Goal: Task Accomplishment & Management: Manage account settings

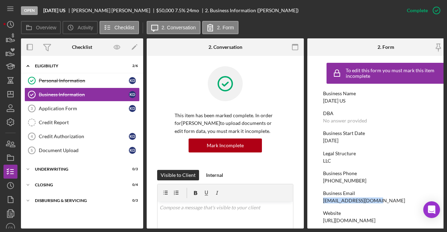
scroll to position [70, 0]
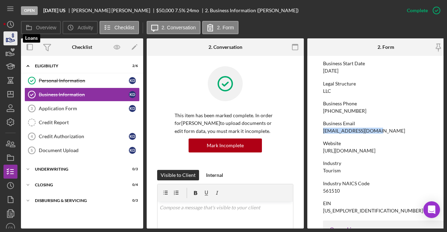
click at [6, 35] on icon "button" at bounding box center [10, 38] width 17 height 17
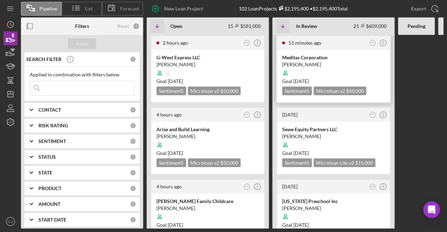
click at [349, 64] on div "[PERSON_NAME]" at bounding box center [333, 64] width 103 height 7
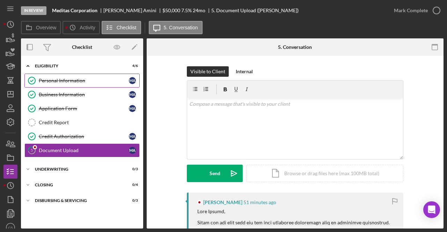
click at [52, 78] on div "Personal Information" at bounding box center [84, 81] width 90 height 6
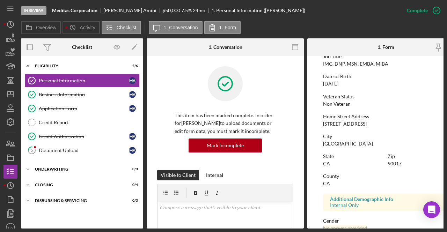
scroll to position [70, 0]
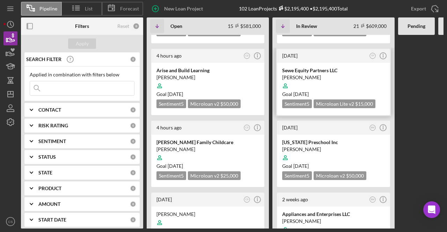
scroll to position [70, 0]
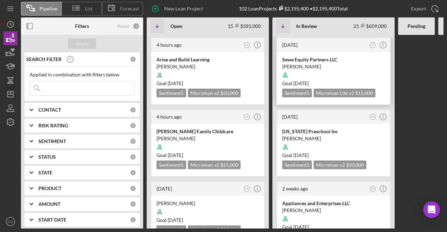
click at [329, 70] on div at bounding box center [333, 74] width 103 height 13
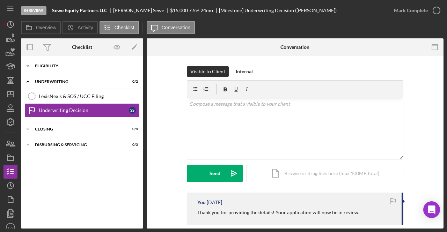
click at [69, 64] on div "Eligibility" at bounding box center [84, 66] width 99 height 4
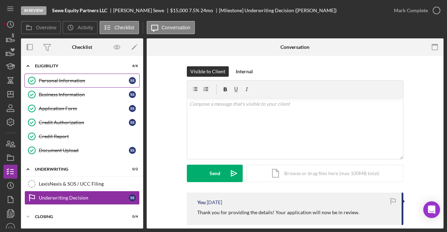
click at [72, 79] on div "Personal Information" at bounding box center [84, 81] width 90 height 6
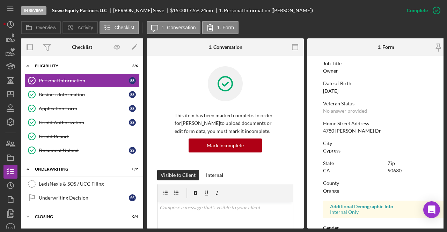
scroll to position [70, 0]
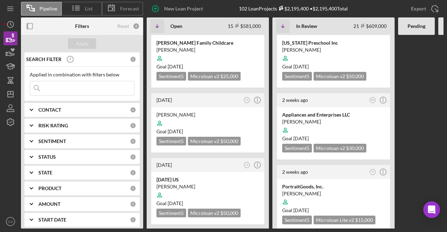
scroll to position [175, 0]
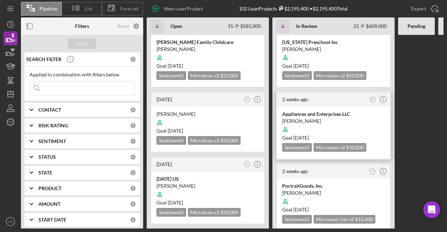
click at [321, 111] on div "Appliances and Enterprises LLC" at bounding box center [333, 114] width 103 height 7
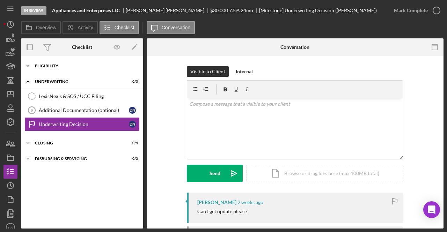
click at [66, 68] on div "Icon/Expander Eligibility 6 / 6" at bounding box center [82, 66] width 122 height 14
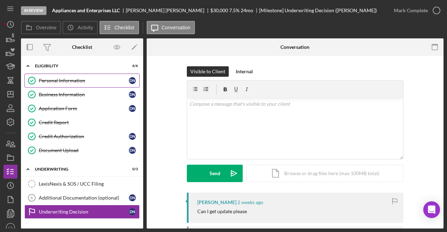
click at [84, 84] on link "Personal Information Personal Information D N" at bounding box center [81, 81] width 115 height 14
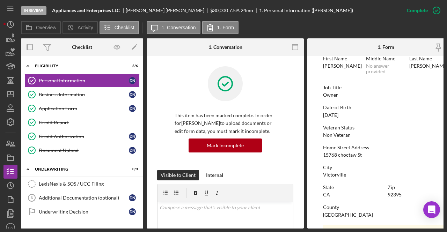
scroll to position [70, 0]
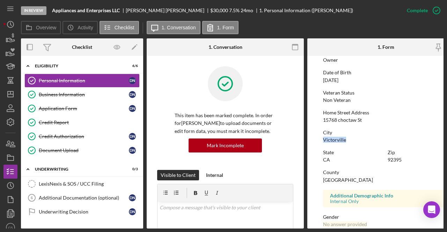
drag, startPoint x: 360, startPoint y: 141, endPoint x: 317, endPoint y: 139, distance: 43.3
click at [317, 139] on form "To edit this form you must mark this item incomplete First Name [PERSON_NAME] M…" at bounding box center [385, 142] width 157 height 173
drag, startPoint x: 335, startPoint y: 139, endPoint x: 369, endPoint y: 124, distance: 37.4
click at [369, 124] on div "To edit this form you must mark this item incomplete First Name [PERSON_NAME] M…" at bounding box center [386, 152] width 126 height 325
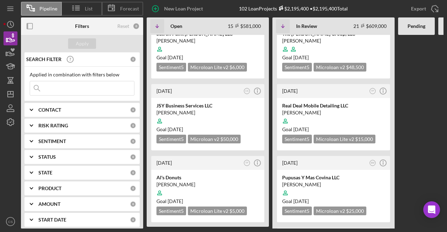
scroll to position [1082, 0]
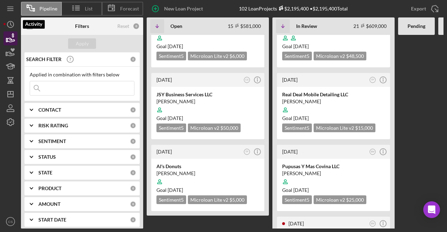
click at [12, 34] on icon "button" at bounding box center [13, 35] width 2 height 5
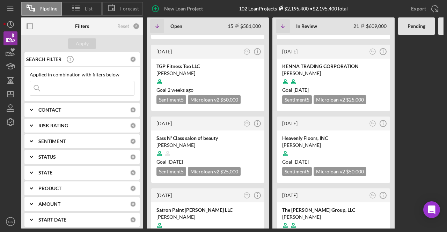
scroll to position [838, 0]
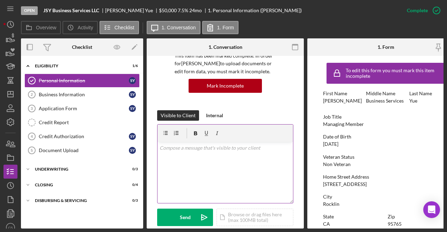
scroll to position [70, 0]
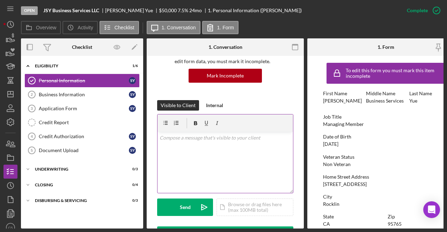
click at [218, 158] on div "v Color teal Color pink Remove color Add row above Add row below Add column bef…" at bounding box center [224, 162] width 135 height 61
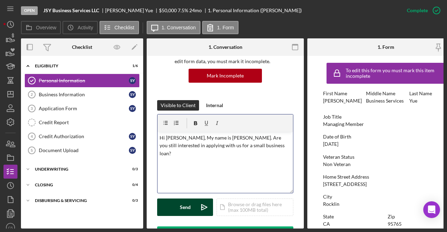
click at [188, 209] on div "Send" at bounding box center [185, 207] width 11 height 17
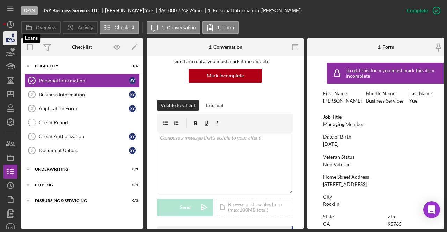
click at [4, 42] on icon "button" at bounding box center [10, 38] width 17 height 17
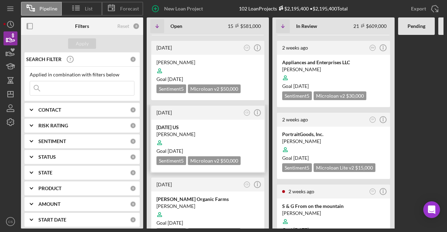
scroll to position [244, 0]
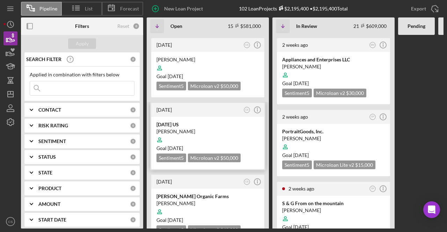
click at [216, 133] on div at bounding box center [207, 139] width 103 height 13
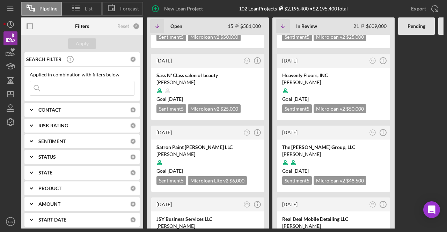
scroll to position [942, 0]
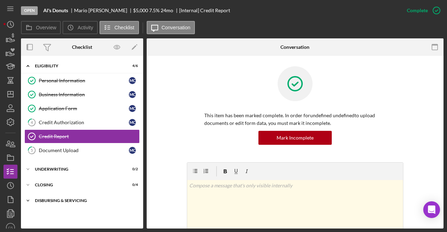
click at [94, 199] on div "Disbursing & Servicing" at bounding box center [84, 201] width 99 height 4
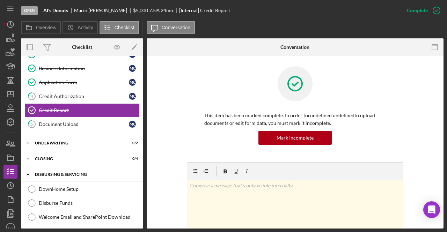
click at [27, 171] on icon "Icon/Expander" at bounding box center [28, 175] width 14 height 14
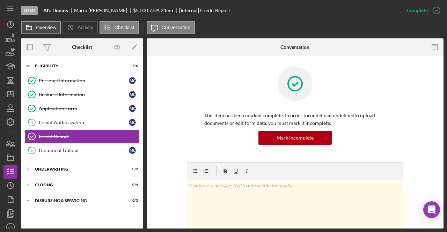
click at [44, 30] on label "Overview" at bounding box center [46, 28] width 20 height 6
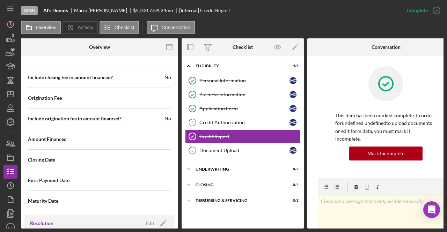
scroll to position [786, 0]
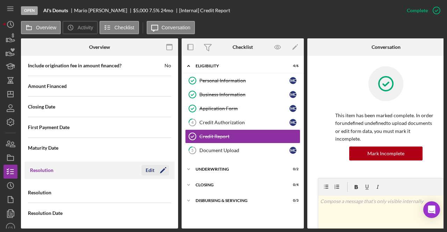
click at [157, 164] on icon "Icon/Edit" at bounding box center [162, 170] width 17 height 17
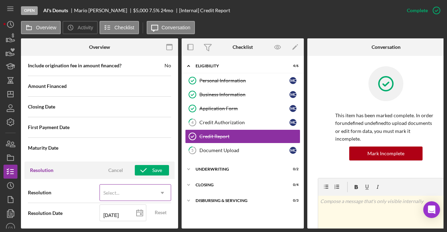
click at [151, 192] on div "Select..." at bounding box center [127, 193] width 54 height 16
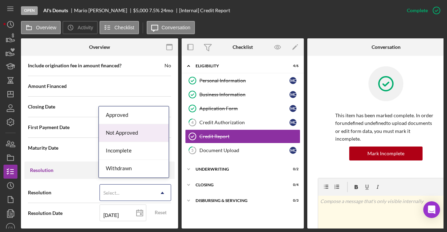
click at [143, 135] on div "Not Approved" at bounding box center [134, 133] width 70 height 18
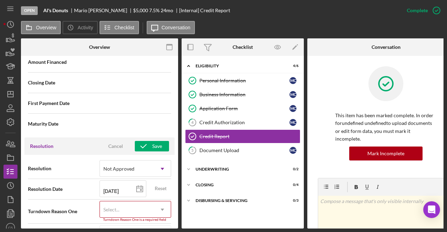
scroll to position [830, 0]
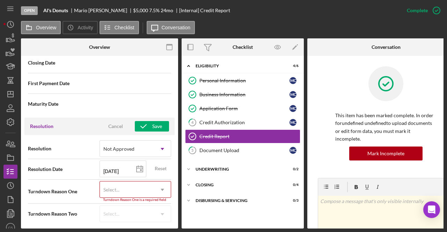
click at [137, 183] on div "Select..." at bounding box center [127, 190] width 54 height 16
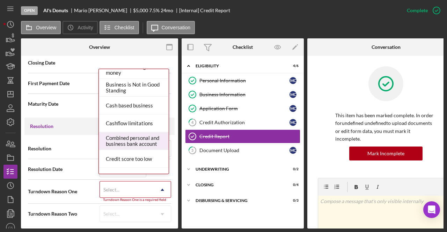
scroll to position [35, 0]
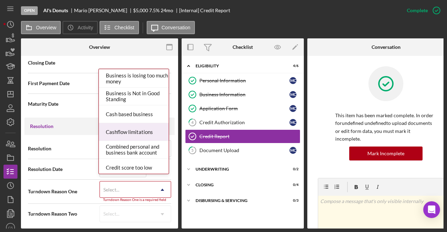
click at [144, 134] on div "Cashflow limitations" at bounding box center [134, 132] width 70 height 18
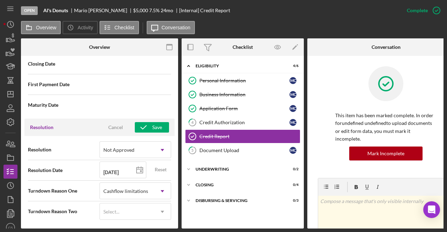
scroll to position [827, 0]
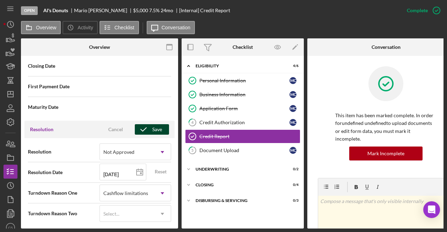
click at [147, 125] on icon "button" at bounding box center [143, 129] width 17 height 17
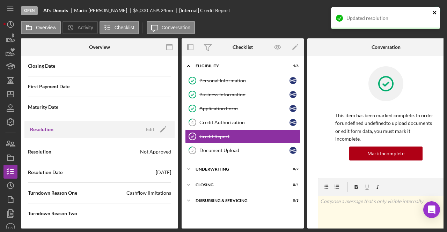
click at [433, 13] on icon "close" at bounding box center [434, 13] width 5 height 6
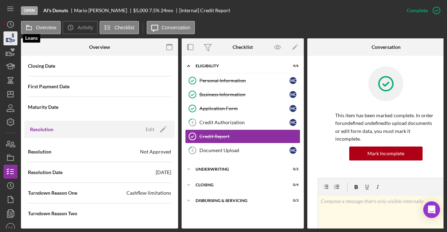
click at [6, 38] on polygon "button" at bounding box center [6, 39] width 1 height 3
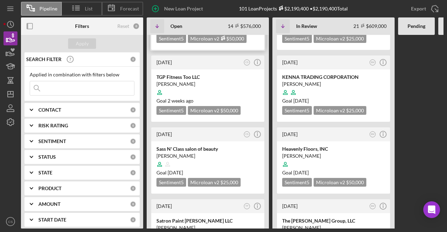
scroll to position [942, 0]
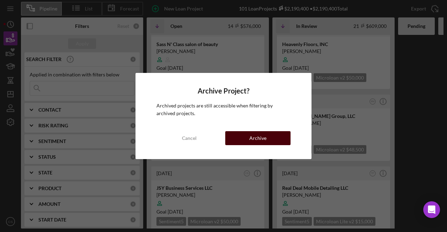
click at [260, 143] on div "Archive" at bounding box center [257, 138] width 17 height 14
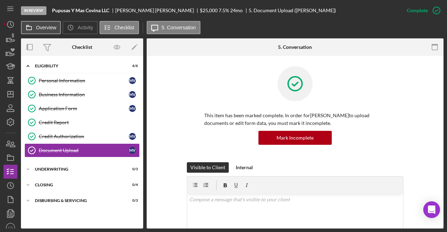
click at [41, 27] on label "Overview" at bounding box center [46, 28] width 20 height 6
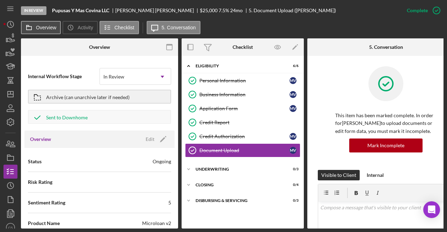
click at [45, 27] on label "Overview" at bounding box center [46, 28] width 20 height 6
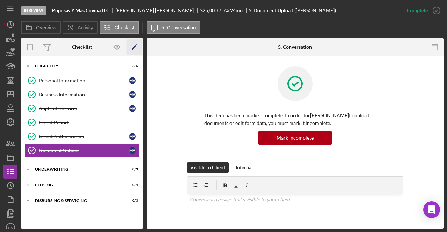
click at [133, 45] on icon "Icon/Edit" at bounding box center [135, 47] width 16 height 16
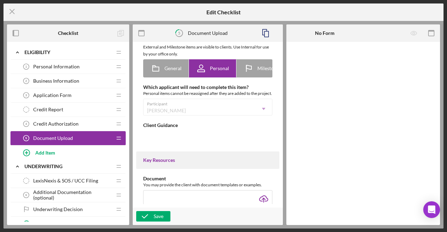
type textarea "<div><span style="text-decoration: underline;">Please upload:</span></div> <div…"
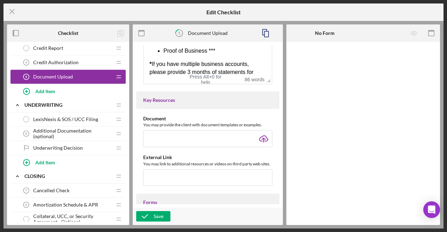
scroll to position [55, 0]
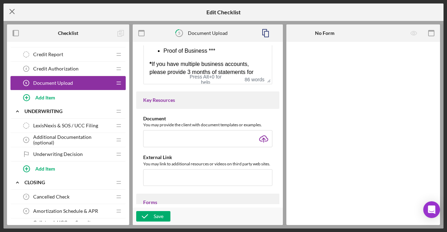
click at [6, 14] on icon "Icon/Menu Close" at bounding box center [11, 11] width 17 height 17
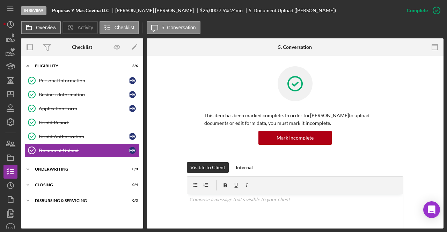
click at [37, 30] on button "Overview" at bounding box center [41, 27] width 40 height 13
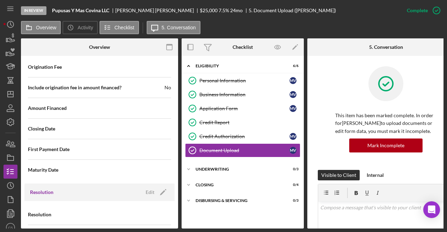
scroll to position [786, 0]
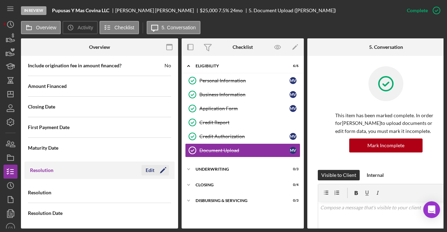
click at [160, 164] on icon "Icon/Edit" at bounding box center [162, 170] width 17 height 17
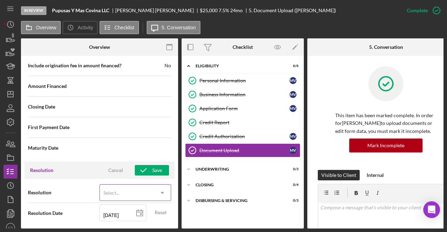
click at [122, 185] on div "Select..." at bounding box center [127, 193] width 54 height 16
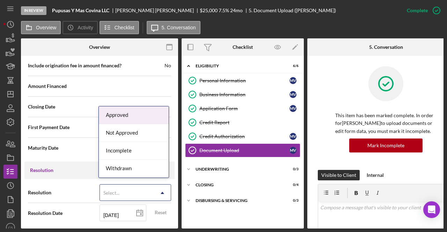
click at [140, 116] on div "Approved" at bounding box center [134, 115] width 70 height 18
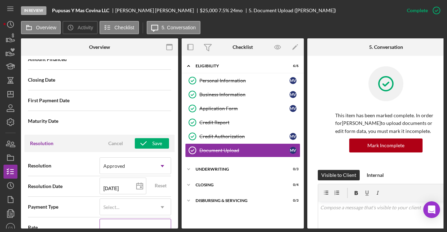
scroll to position [856, 0]
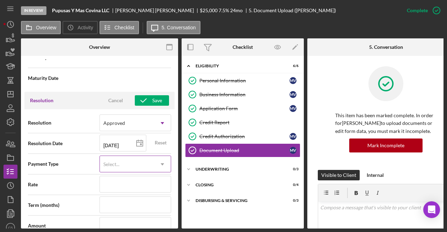
click at [126, 160] on div "Select..." at bounding box center [127, 164] width 54 height 16
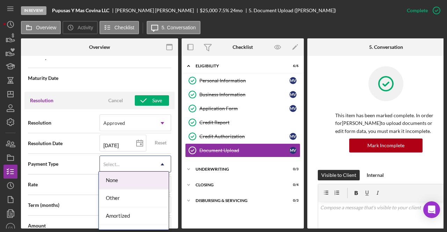
click at [112, 78] on div "Maturity Date" at bounding box center [99, 77] width 143 height 17
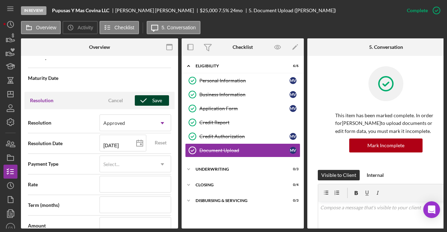
click at [156, 97] on div "Save" at bounding box center [157, 100] width 10 height 10
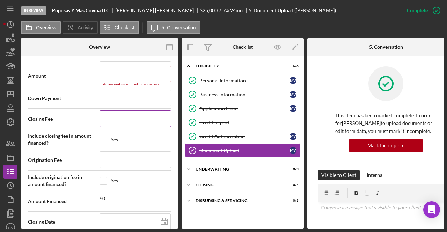
scroll to position [1009, 0]
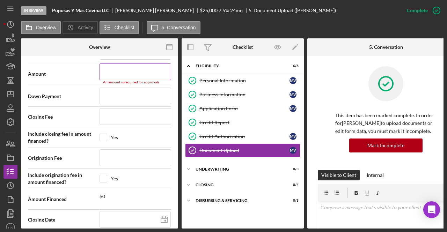
click at [135, 69] on input at bounding box center [135, 72] width 72 height 17
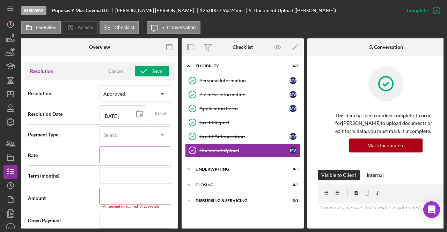
scroll to position [870, 0]
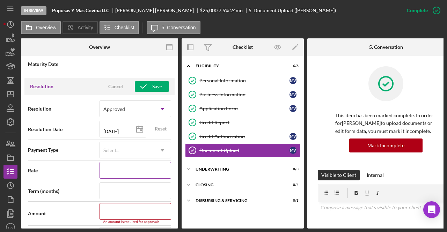
type input "$2"
type input "$25"
type input "$250"
type input "$2,500"
type input "$25,000"
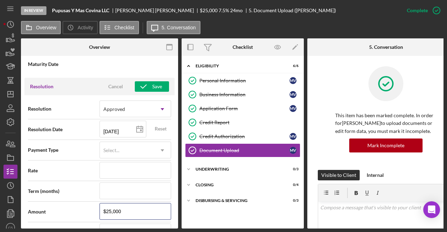
drag, startPoint x: 125, startPoint y: 205, endPoint x: 70, endPoint y: 207, distance: 55.2
click at [71, 208] on div "Amount $25,000" at bounding box center [99, 211] width 143 height 17
type input "$1"
type input "$15"
type input "$150"
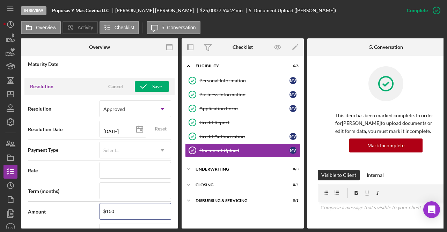
type input "$1,500"
type input "$15,000"
click at [87, 188] on span "Term (months)" at bounding box center [64, 191] width 72 height 7
click at [146, 81] on icon "button" at bounding box center [143, 86] width 17 height 17
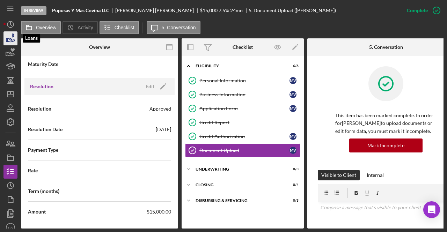
click at [14, 35] on icon "button" at bounding box center [10, 38] width 17 height 17
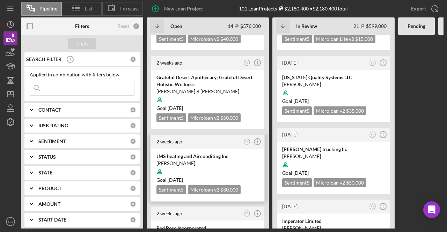
scroll to position [489, 0]
click at [221, 153] on div "JMS heating and Airconditing Inc" at bounding box center [207, 156] width 103 height 7
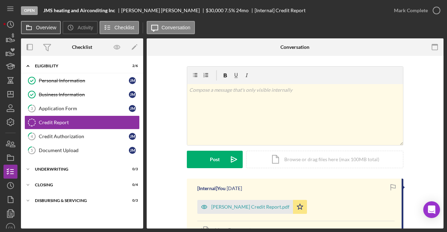
click at [42, 27] on label "Overview" at bounding box center [46, 28] width 20 height 6
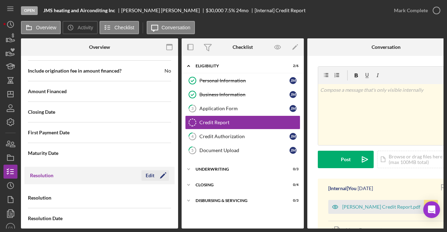
scroll to position [786, 0]
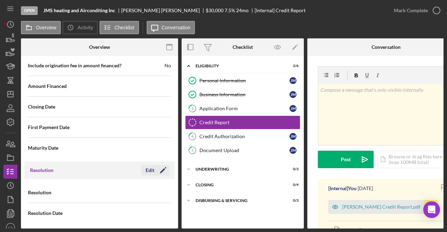
click at [160, 164] on icon "Icon/Edit" at bounding box center [162, 170] width 17 height 17
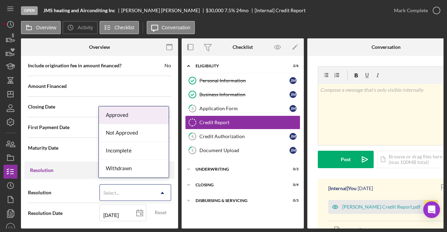
click at [138, 192] on div "Select..." at bounding box center [127, 193] width 54 height 16
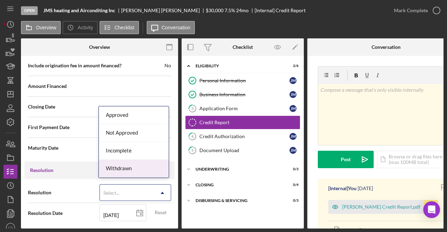
click at [137, 165] on div "Withdrawn" at bounding box center [134, 169] width 70 height 18
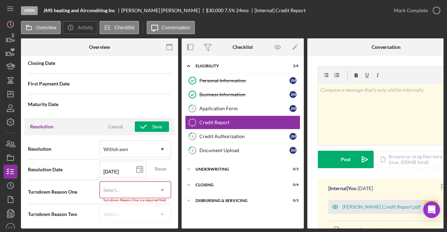
scroll to position [830, 0]
click at [116, 187] on div "Select..." at bounding box center [111, 190] width 16 height 6
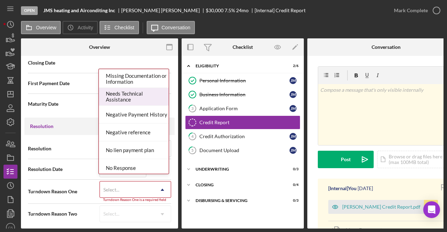
scroll to position [419, 0]
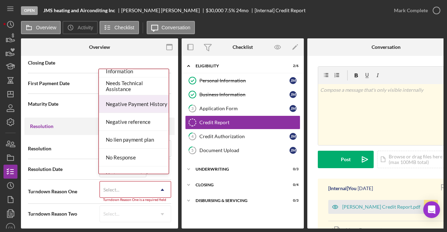
click at [141, 107] on div "Negative Payment History" at bounding box center [134, 104] width 70 height 18
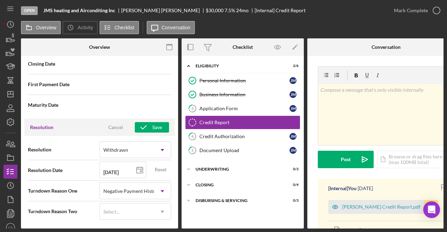
scroll to position [827, 0]
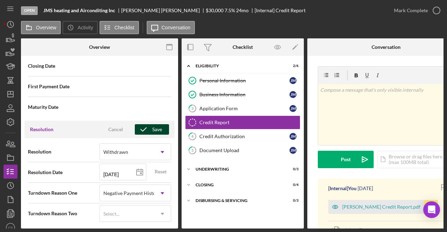
click at [153, 127] on div "Save" at bounding box center [157, 129] width 10 height 10
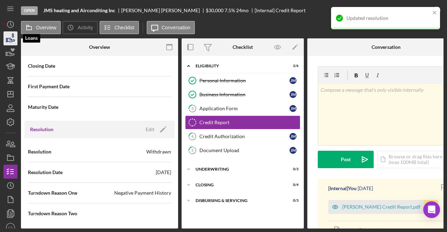
click at [10, 36] on icon "button" at bounding box center [10, 38] width 17 height 17
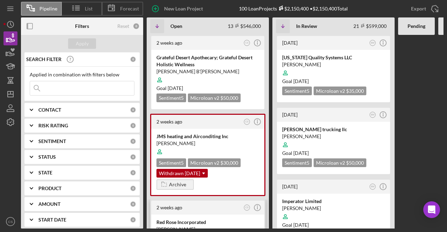
scroll to position [489, 0]
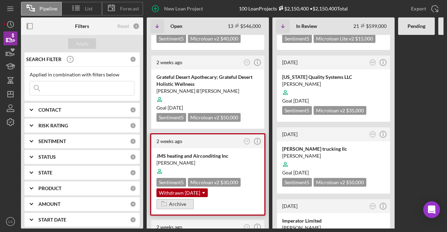
click at [182, 199] on div "Archive" at bounding box center [177, 204] width 17 height 10
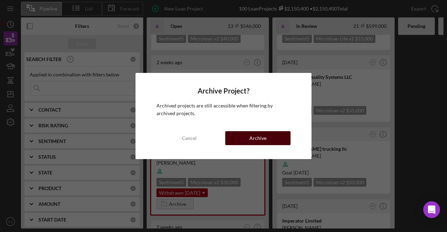
click at [250, 138] on div "Archive" at bounding box center [257, 138] width 17 height 14
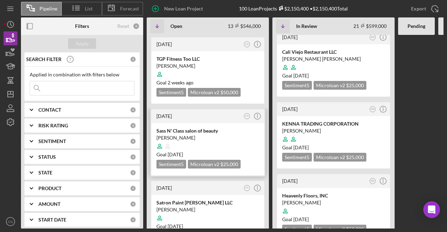
scroll to position [698, 0]
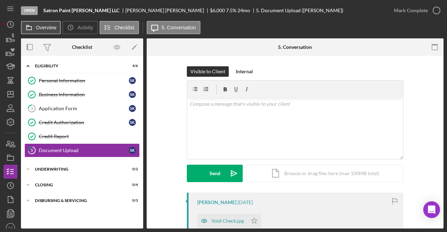
click at [49, 30] on label "Overview" at bounding box center [46, 28] width 20 height 6
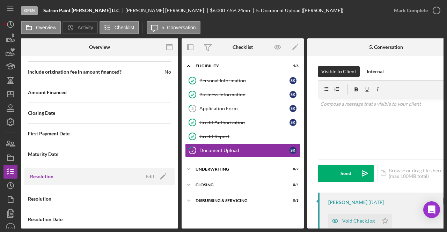
scroll to position [786, 0]
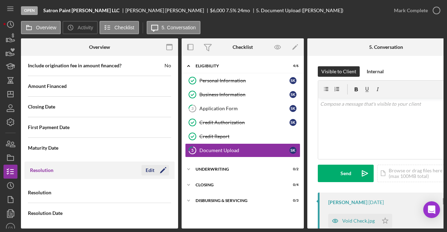
click at [162, 168] on polygon "button" at bounding box center [162, 170] width 5 height 5
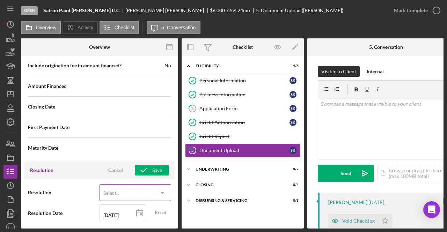
click at [140, 185] on div "Select..." at bounding box center [127, 193] width 54 height 16
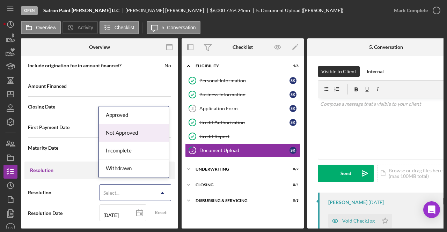
click at [144, 123] on div "Approved" at bounding box center [134, 115] width 70 height 18
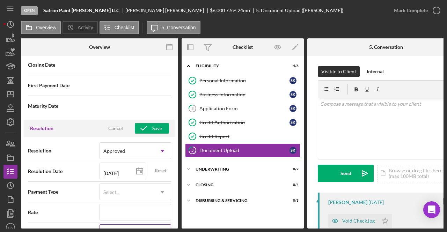
scroll to position [891, 0]
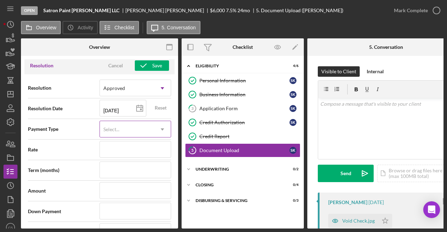
click at [141, 126] on div "Select..." at bounding box center [127, 129] width 54 height 16
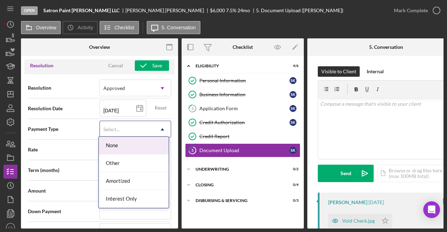
click at [81, 140] on div "Rate" at bounding box center [99, 150] width 143 height 21
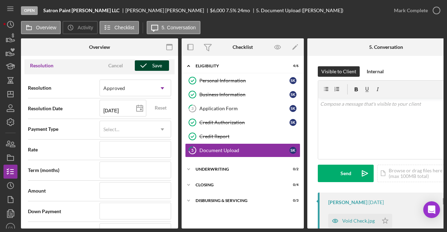
click at [160, 61] on button "Save" at bounding box center [152, 65] width 34 height 10
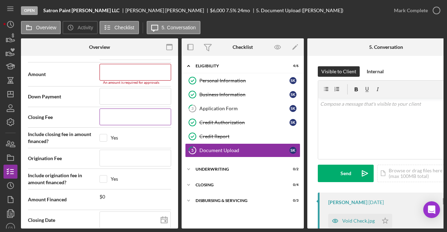
scroll to position [1009, 0]
click at [148, 64] on input at bounding box center [135, 72] width 72 height 17
type input "$5"
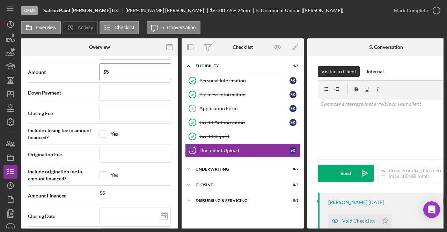
type input "$50"
type input "$500"
type input "$5,000"
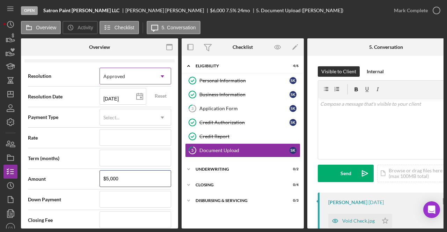
scroll to position [877, 0]
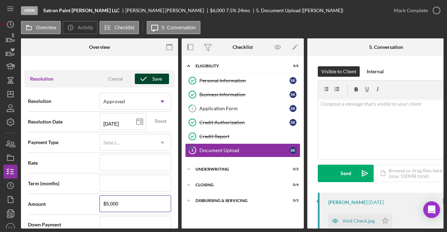
type input "$5,000"
click at [163, 75] on button "Save" at bounding box center [152, 79] width 34 height 10
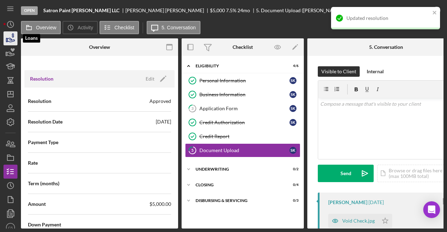
click at [14, 37] on icon "button" at bounding box center [10, 38] width 17 height 17
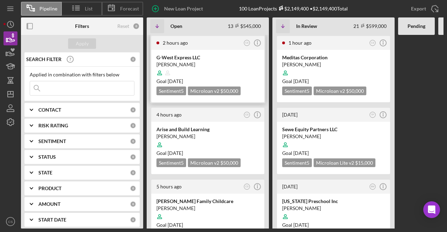
click at [195, 61] on div "[PERSON_NAME]" at bounding box center [207, 64] width 103 height 7
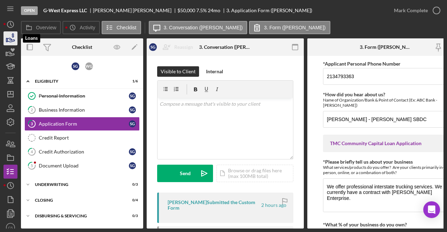
click at [15, 39] on icon "button" at bounding box center [10, 38] width 17 height 17
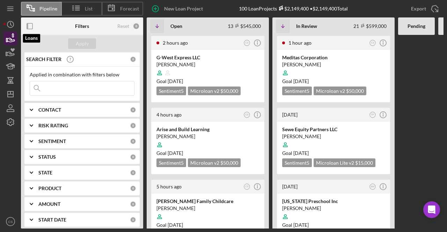
click at [13, 40] on icon "button" at bounding box center [10, 38] width 17 height 17
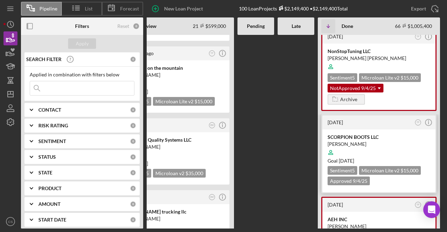
scroll to position [384, 0]
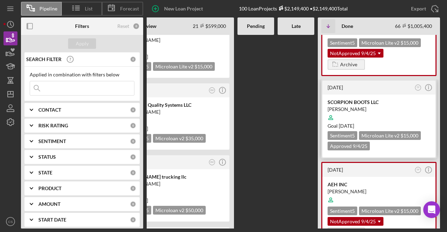
click at [391, 111] on div at bounding box center [378, 117] width 103 height 13
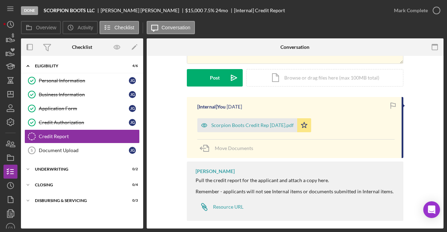
scroll to position [87, 0]
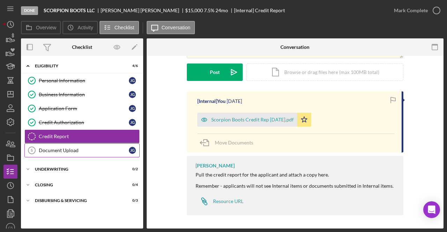
click at [88, 148] on div "Document Upload" at bounding box center [84, 151] width 90 height 6
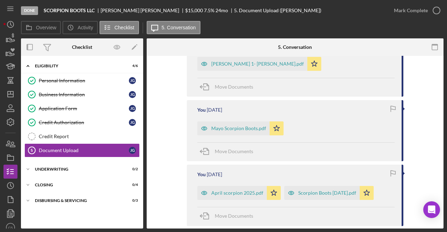
scroll to position [244, 0]
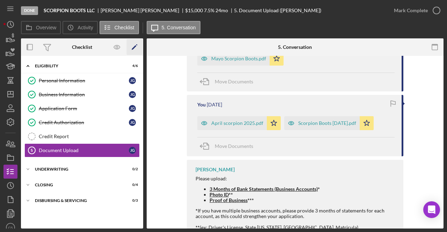
click at [131, 50] on icon "Icon/Edit" at bounding box center [135, 47] width 16 height 16
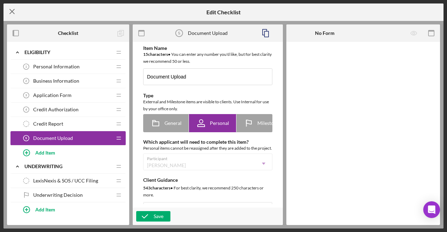
click at [6, 11] on icon "Icon/Menu Close" at bounding box center [11, 11] width 17 height 17
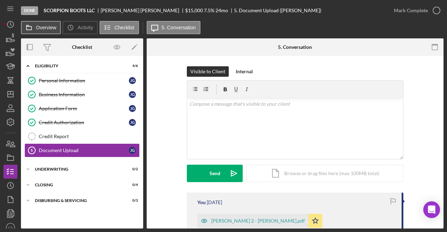
click at [46, 27] on label "Overview" at bounding box center [46, 28] width 20 height 6
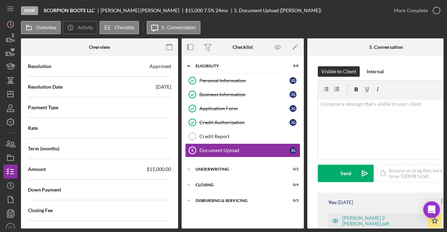
scroll to position [843, 0]
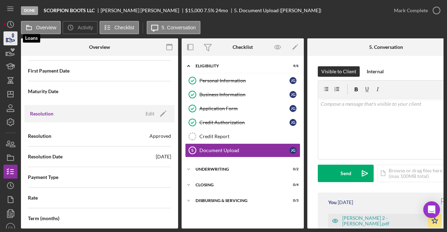
click at [12, 41] on icon "button" at bounding box center [10, 38] width 17 height 17
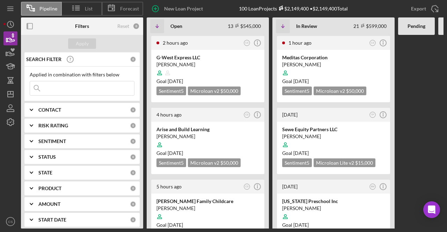
click at [89, 92] on input at bounding box center [82, 88] width 104 height 14
